Goal: Task Accomplishment & Management: Manage account settings

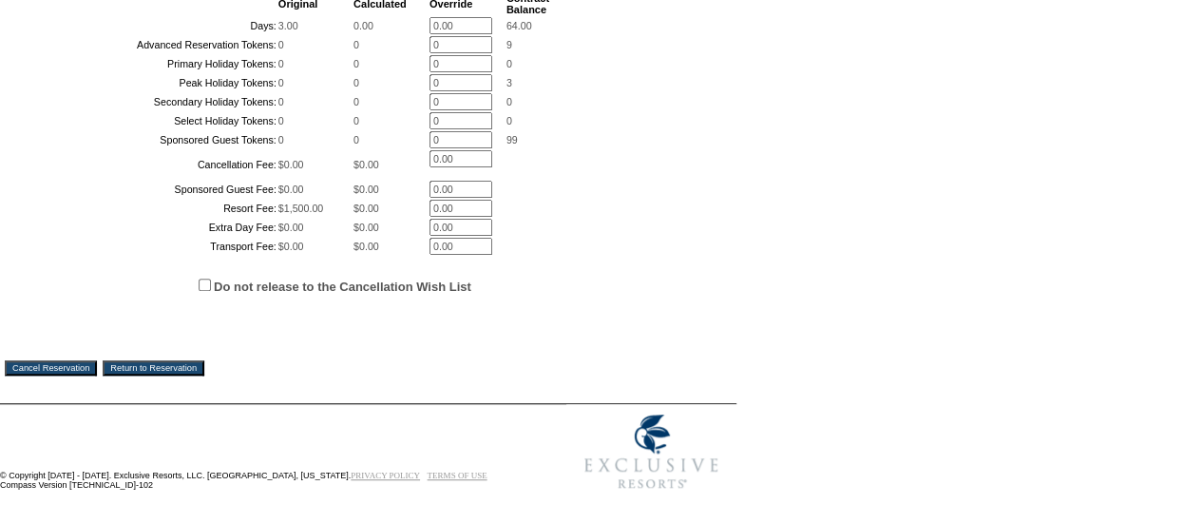
scroll to position [646, 0]
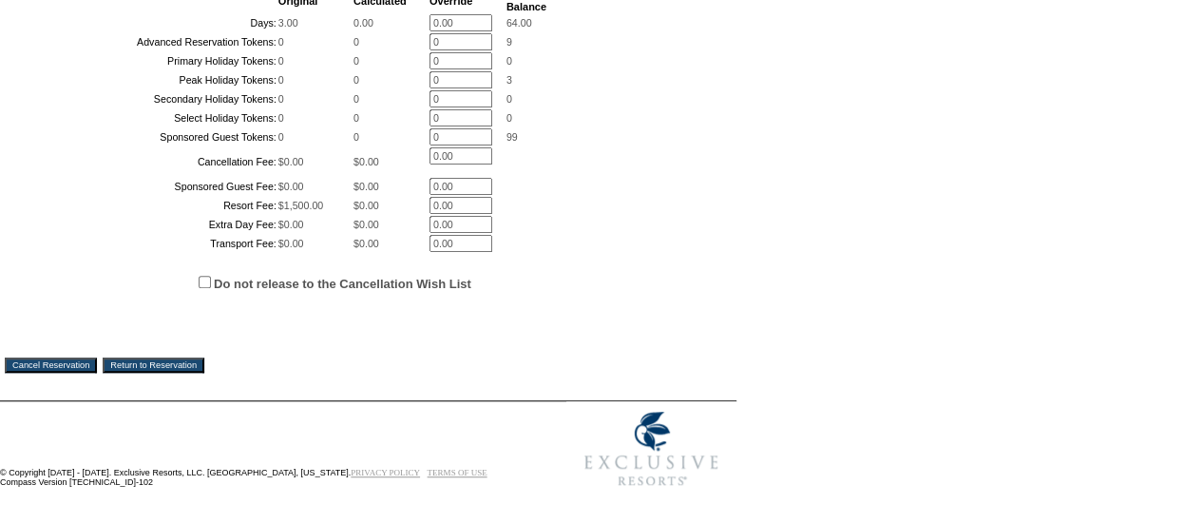
click at [92, 360] on input "Cancel Reservation" at bounding box center [51, 364] width 92 height 15
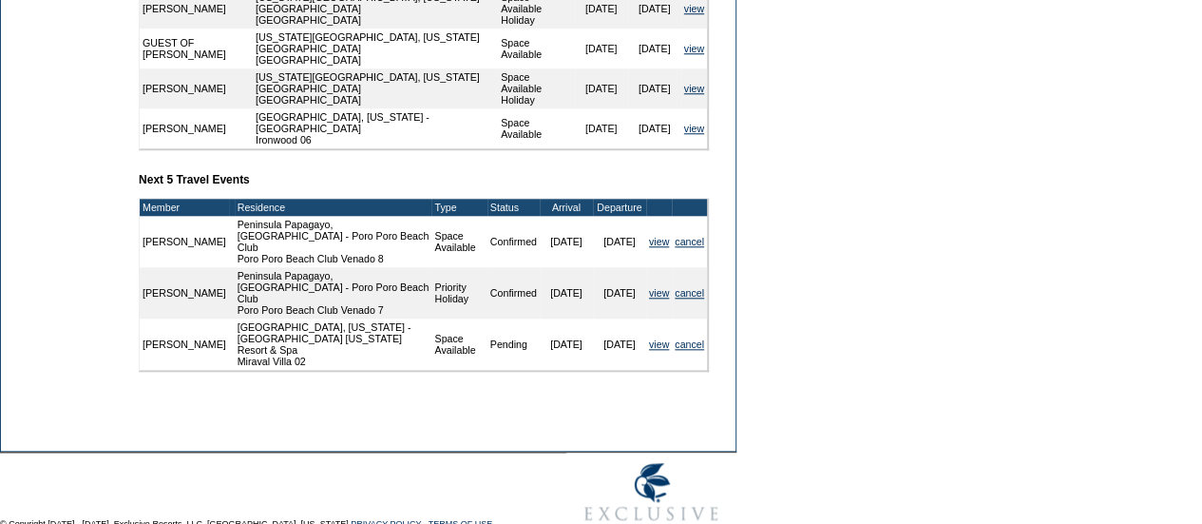
scroll to position [887, 0]
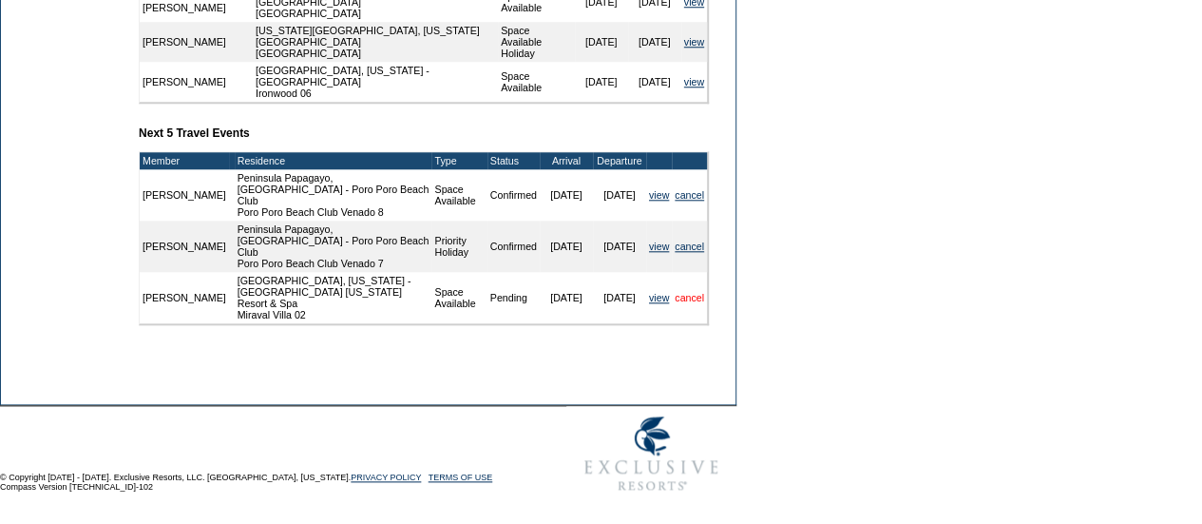
click at [697, 296] on link "cancel" at bounding box center [689, 297] width 29 height 11
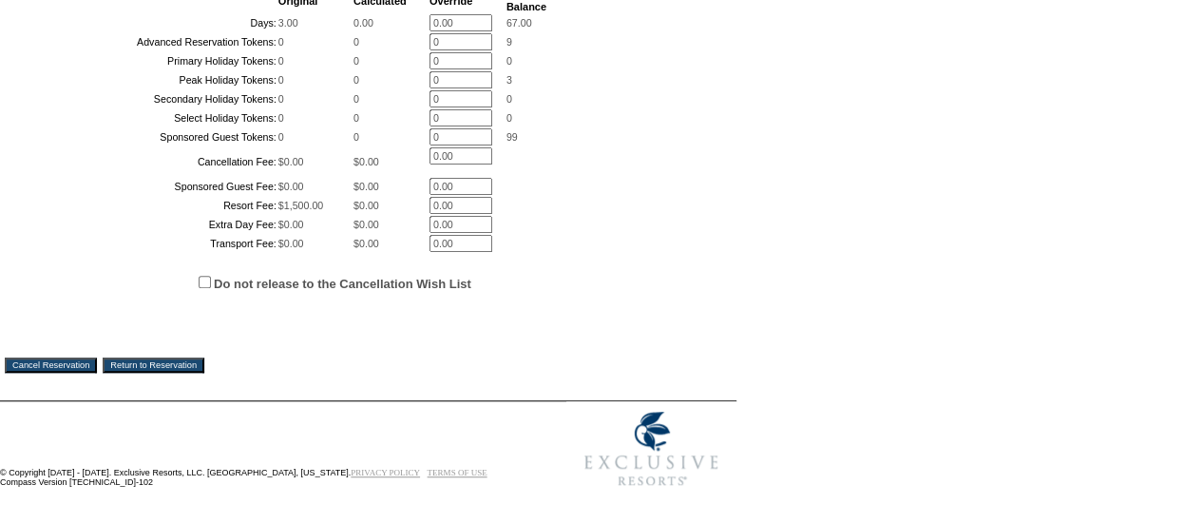
scroll to position [633, 0]
click at [53, 370] on input "Cancel Reservation" at bounding box center [51, 364] width 92 height 15
